Goal: Transaction & Acquisition: Purchase product/service

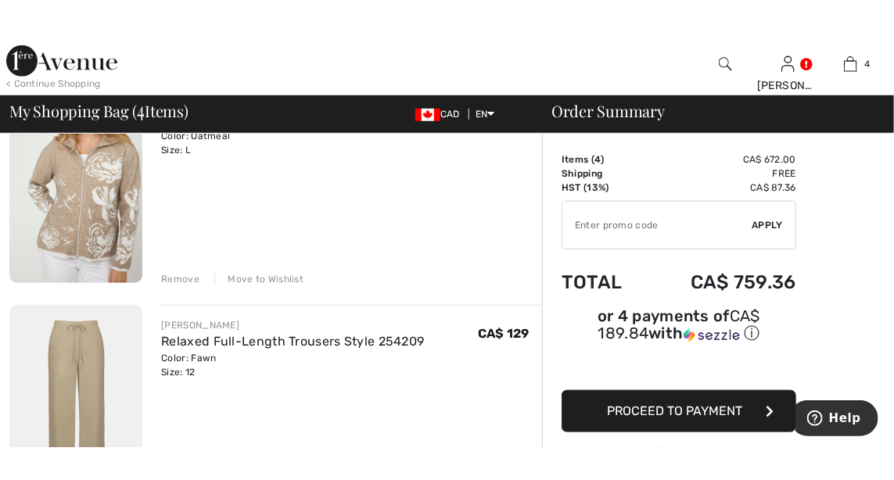
scroll to position [401, 0]
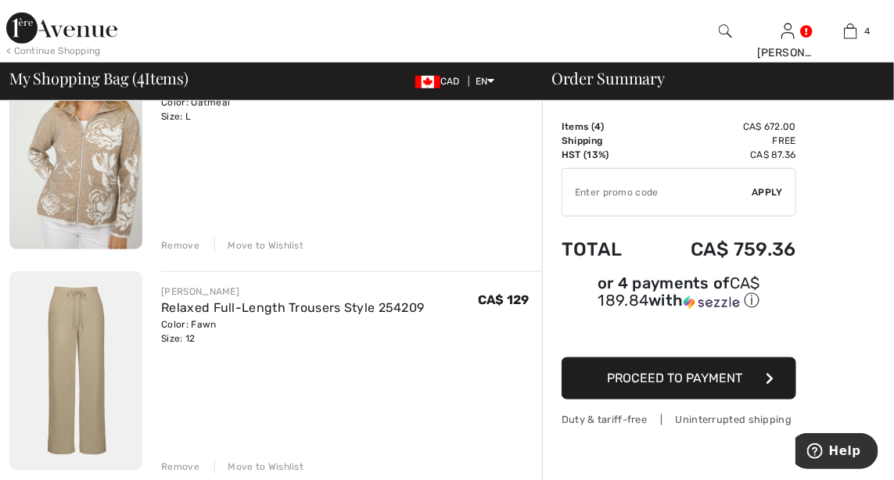
click at [82, 372] on img at bounding box center [75, 372] width 133 height 200
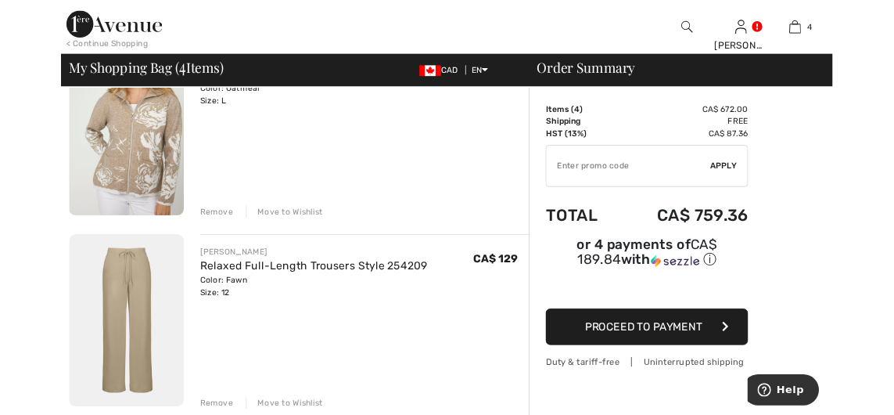
scroll to position [467, 0]
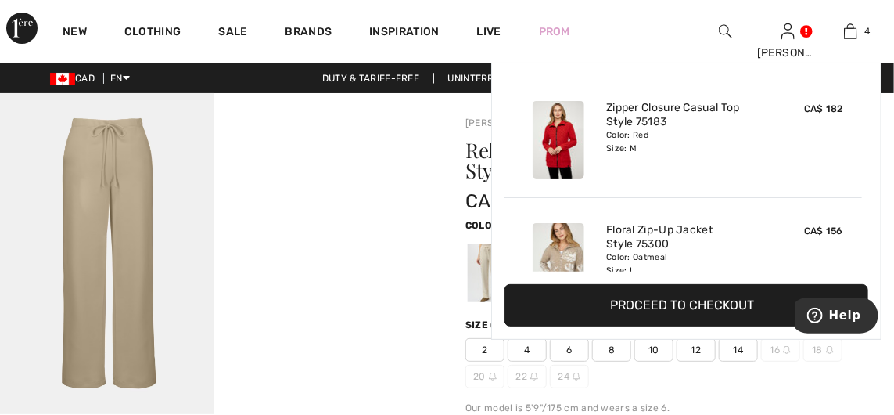
click at [674, 131] on div "Color: Red Size: M" at bounding box center [683, 141] width 154 height 25
click at [684, 311] on button "Proceed to Checkout" at bounding box center [687, 305] width 364 height 42
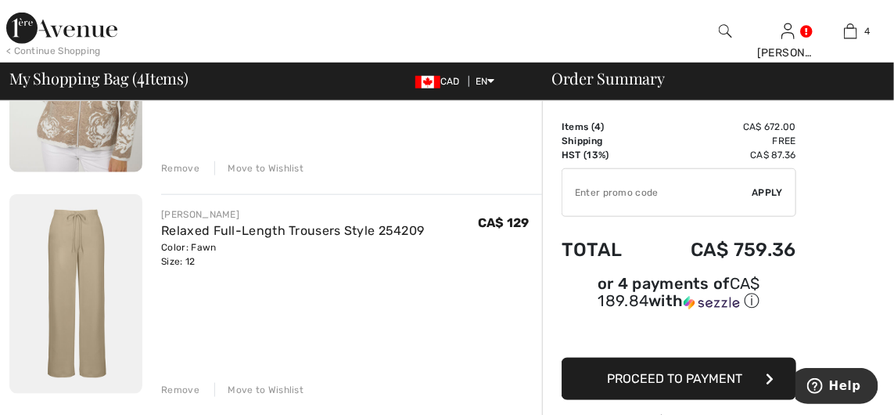
scroll to position [480, 0]
click at [184, 388] on div "Remove" at bounding box center [180, 389] width 38 height 14
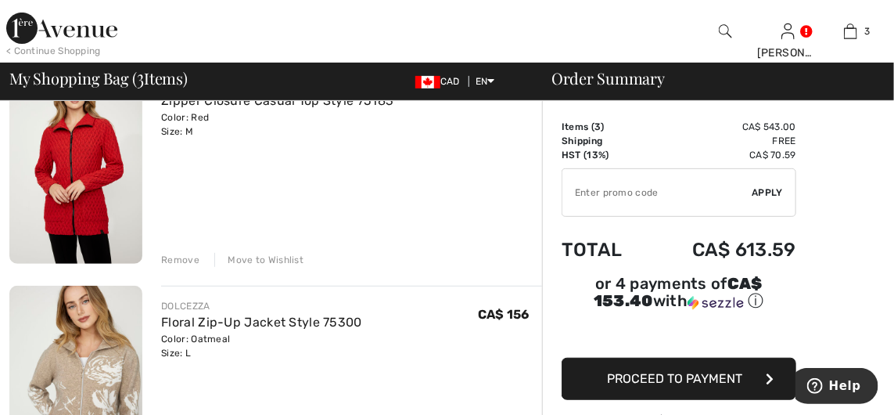
scroll to position [164, 0]
click at [105, 192] on img at bounding box center [75, 165] width 133 height 200
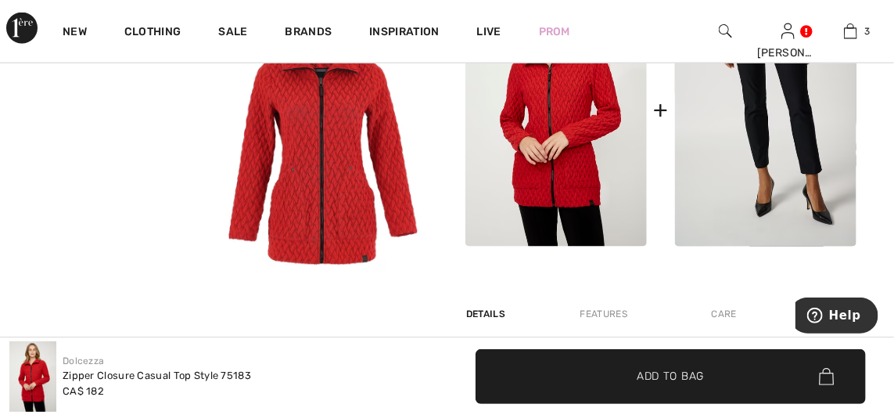
scroll to position [725, 0]
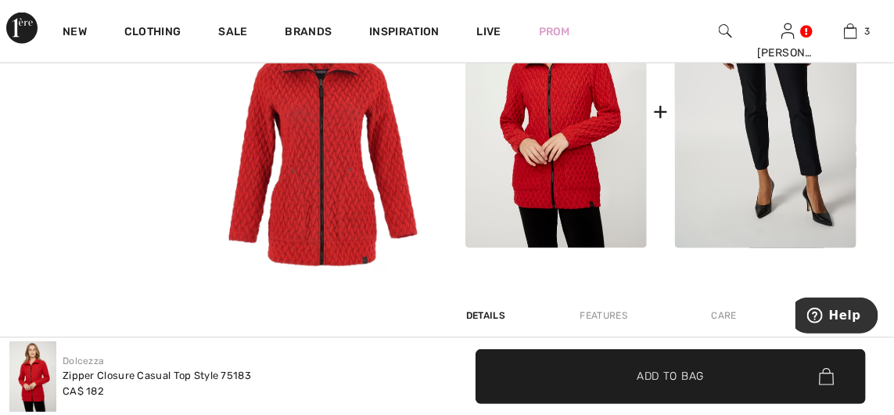
click at [776, 151] on img at bounding box center [766, 111] width 182 height 273
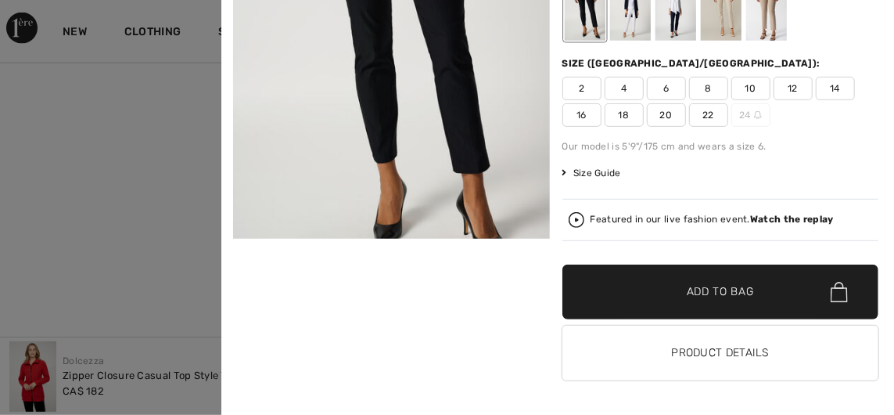
scroll to position [110, 0]
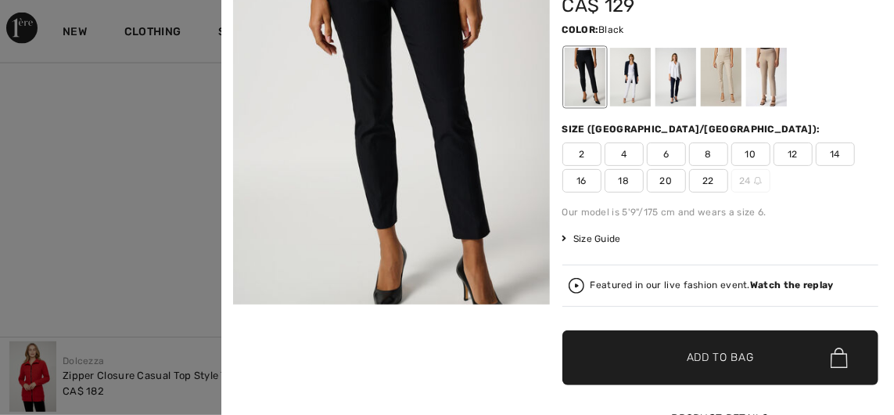
click at [725, 414] on button "Product Details" at bounding box center [721, 418] width 317 height 55
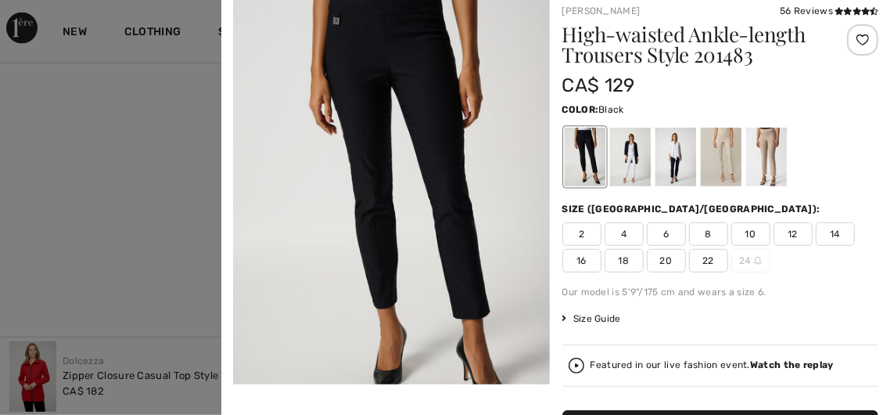
scroll to position [0, 0]
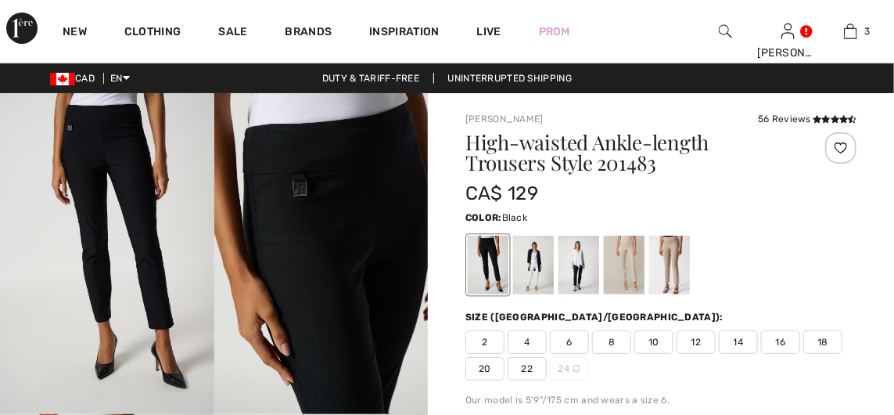
checkbox input "true"
click at [671, 280] on div at bounding box center [669, 265] width 41 height 59
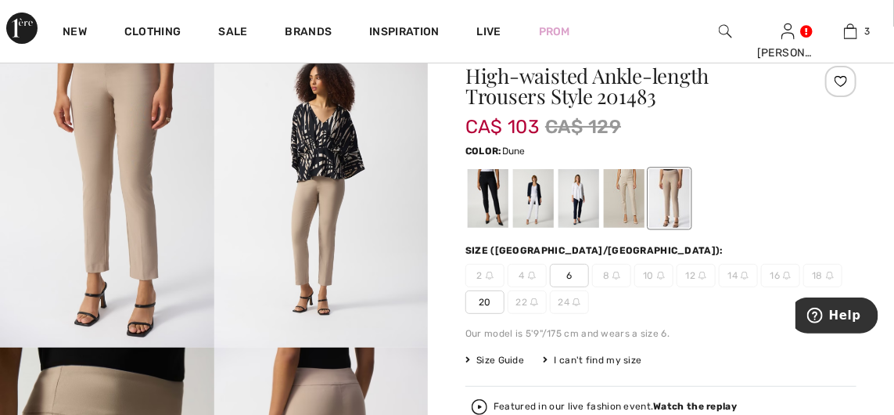
scroll to position [67, 0]
click at [487, 207] on div at bounding box center [488, 197] width 41 height 59
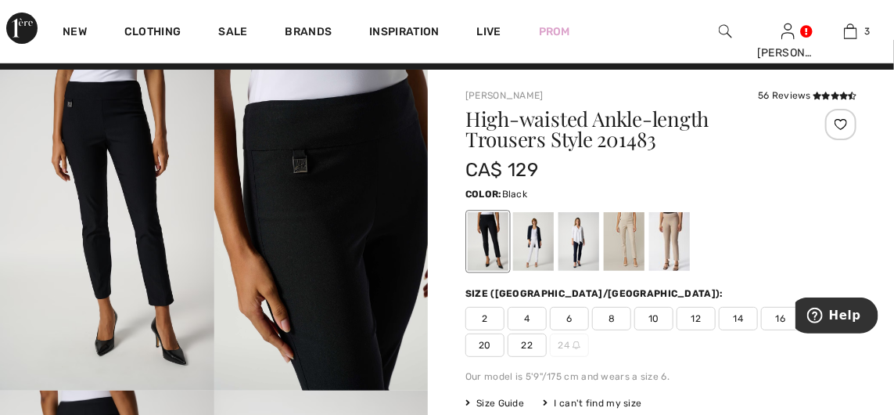
scroll to position [22, 0]
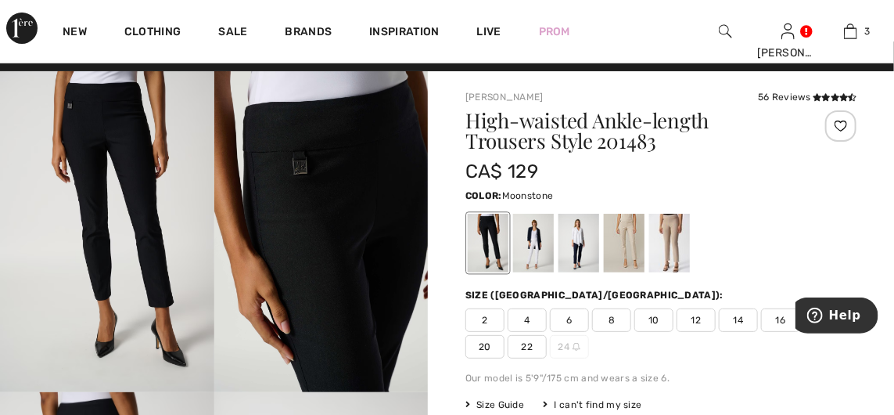
click at [628, 246] on div at bounding box center [624, 243] width 41 height 59
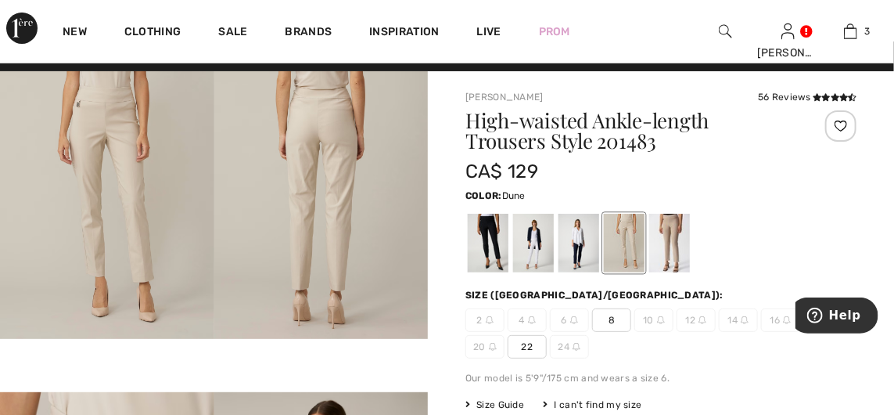
click at [671, 250] on div at bounding box center [669, 243] width 41 height 59
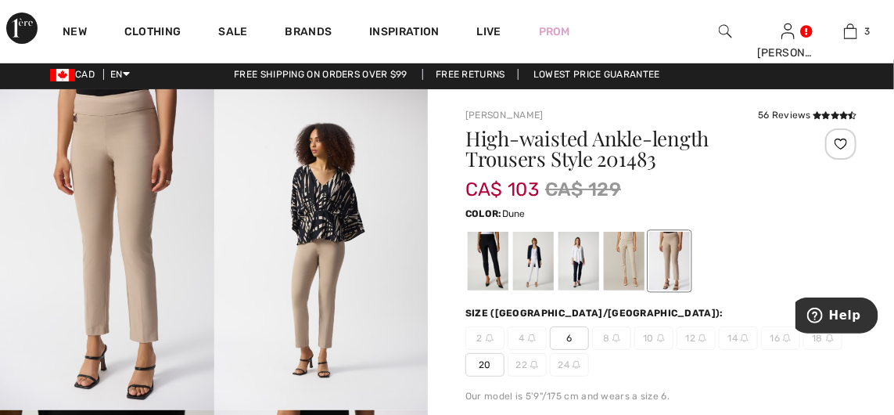
scroll to position [3, 0]
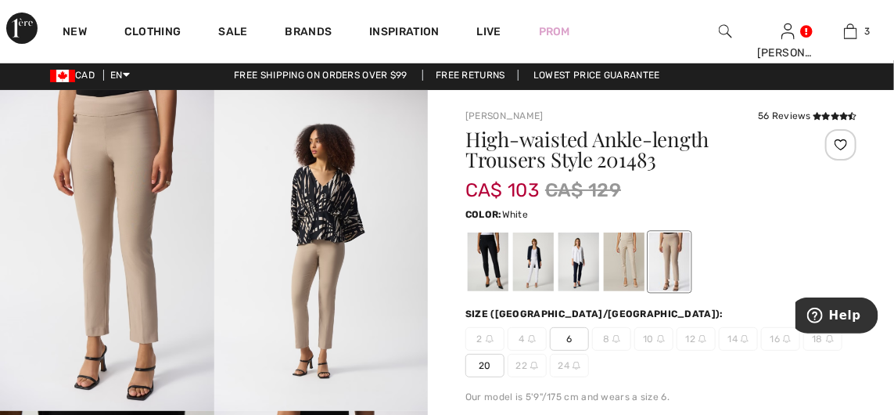
click at [529, 275] on div at bounding box center [533, 261] width 41 height 59
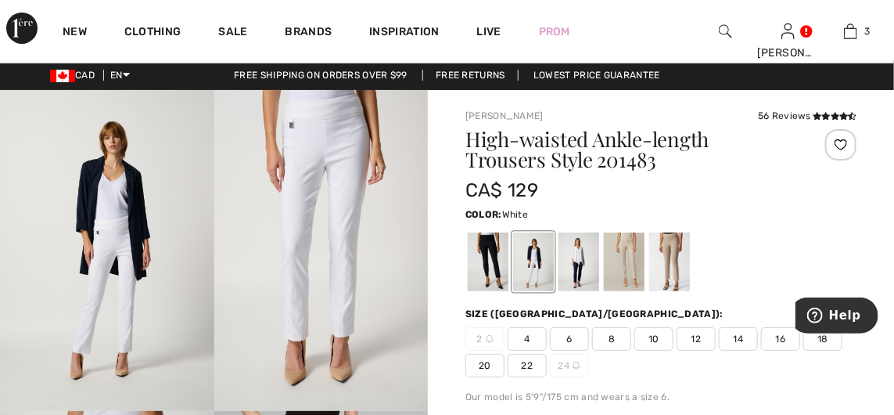
scroll to position [0, 0]
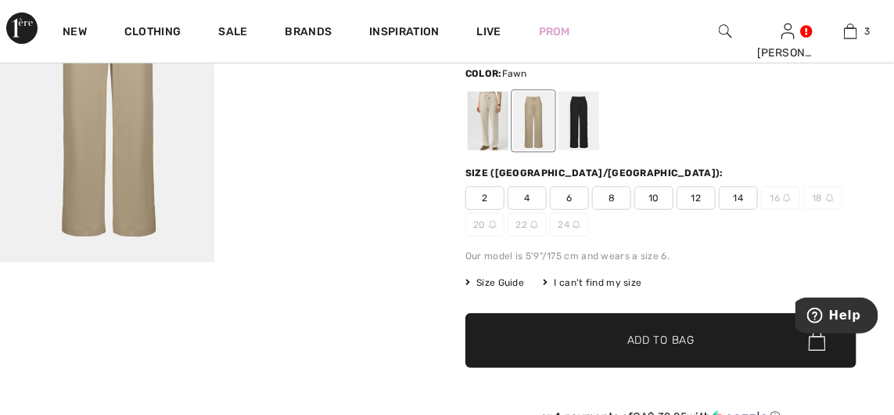
scroll to position [151, 0]
